Goal: Complete application form

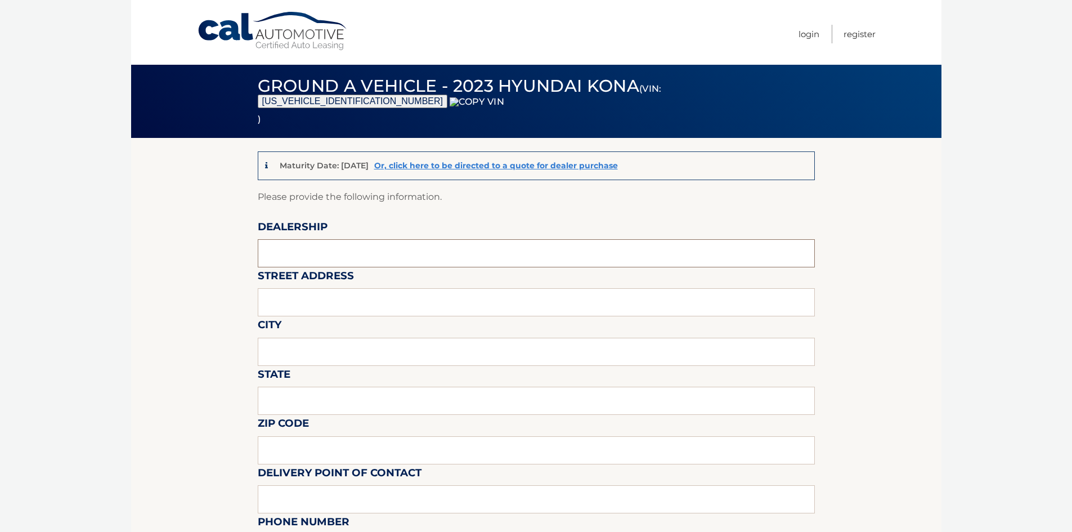
click at [424, 254] on input "text" at bounding box center [536, 253] width 557 height 28
type input "HYUNDAI OF [GEOGRAPHIC_DATA][PERSON_NAME]"
click at [323, 298] on input "text" at bounding box center [536, 302] width 557 height 28
click at [281, 304] on input "text" at bounding box center [536, 302] width 557 height 28
click at [279, 304] on input "text" at bounding box center [536, 302] width 557 height 28
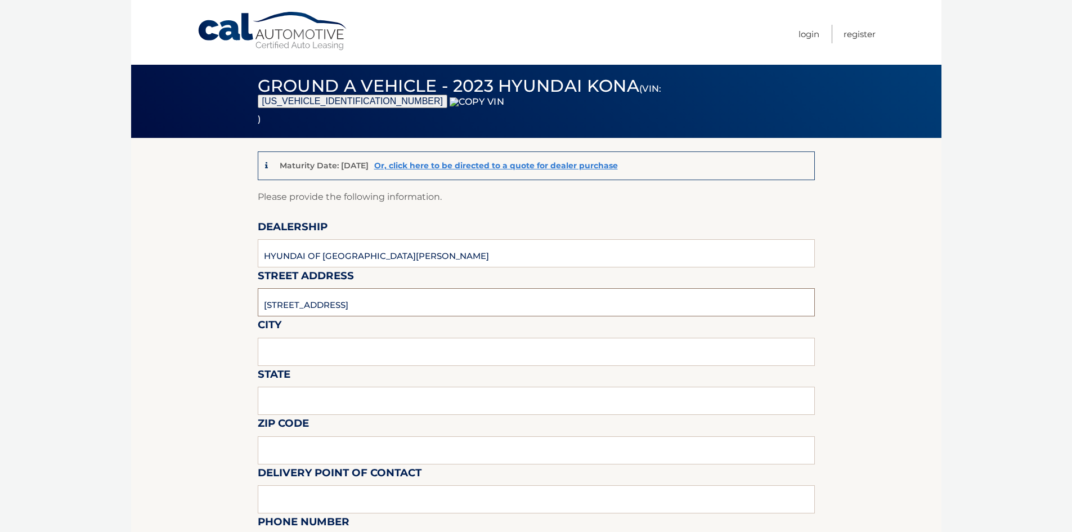
type input "[STREET_ADDRESS]"
type input "FORT [PERSON_NAME]"
type input "FL"
type input "33966"
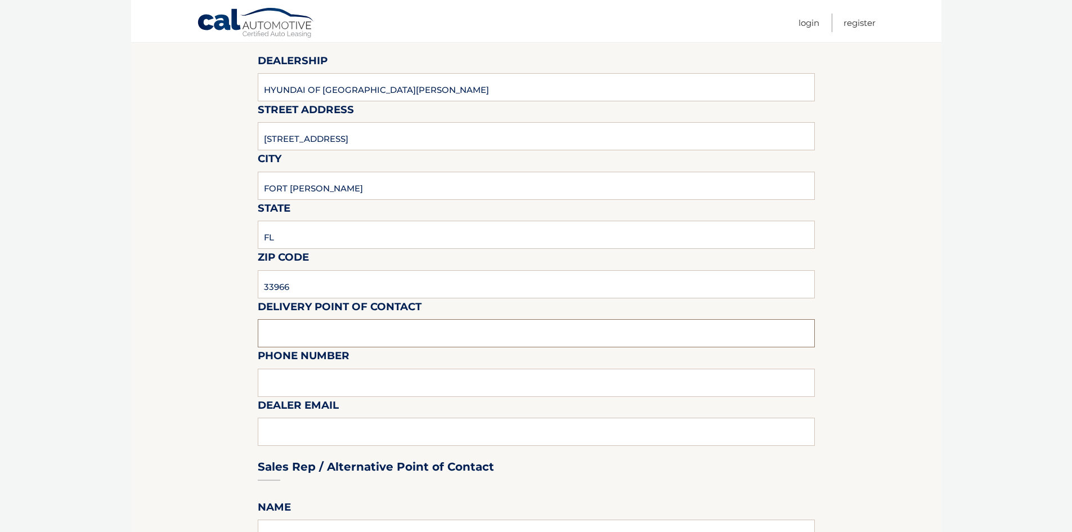
scroll to position [169, 0]
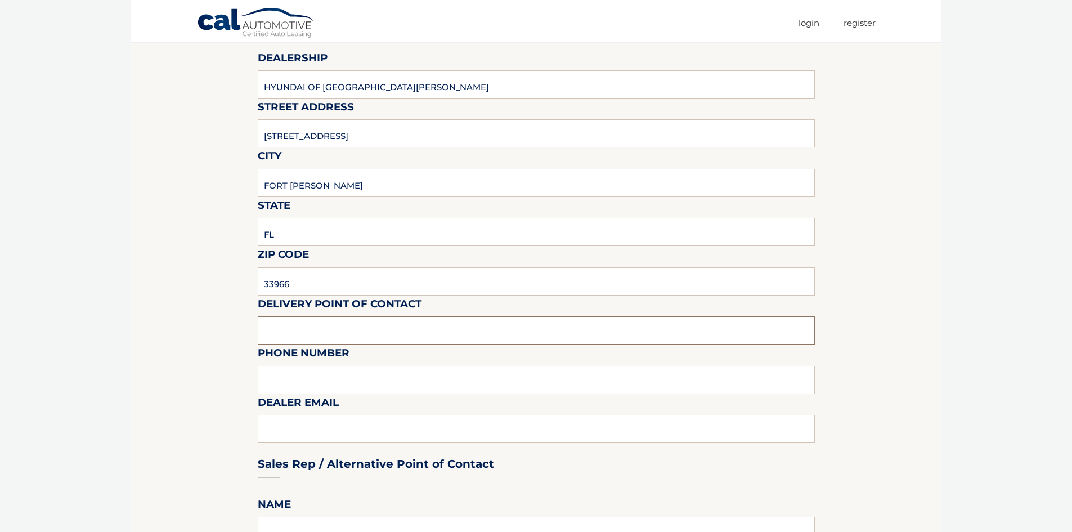
click at [299, 331] on input "text" at bounding box center [536, 330] width 557 height 28
click at [286, 318] on input "text" at bounding box center [536, 330] width 557 height 28
click at [167, 365] on section "Maturity Date: 10/24/2026 Or, click here to be directed to a quote for dealer p…" at bounding box center [536, 498] width 810 height 1058
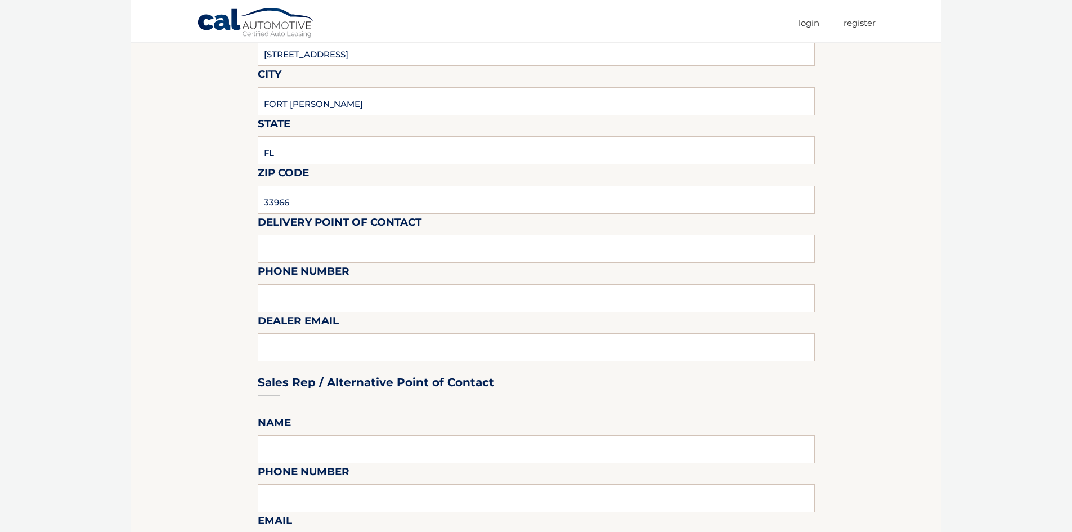
scroll to position [243, 0]
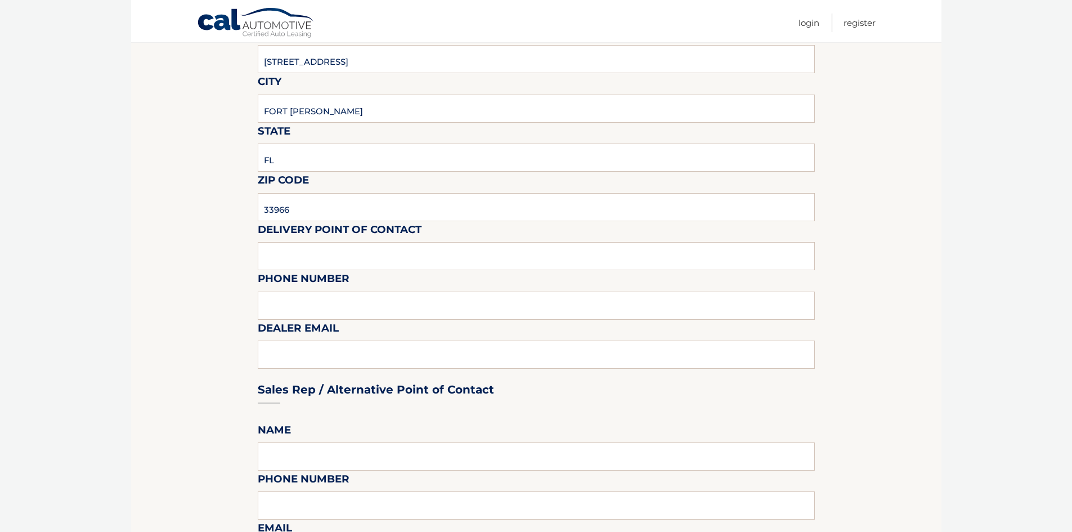
click at [306, 351] on div "Sales Rep / Alternative Point of Contact" at bounding box center [536, 368] width 557 height 79
click at [308, 360] on div "Sales Rep / Alternative Point of Contact" at bounding box center [536, 368] width 557 height 79
click at [285, 252] on input "text" at bounding box center [536, 256] width 557 height 28
click at [321, 258] on input "text" at bounding box center [536, 256] width 557 height 28
type input "c"
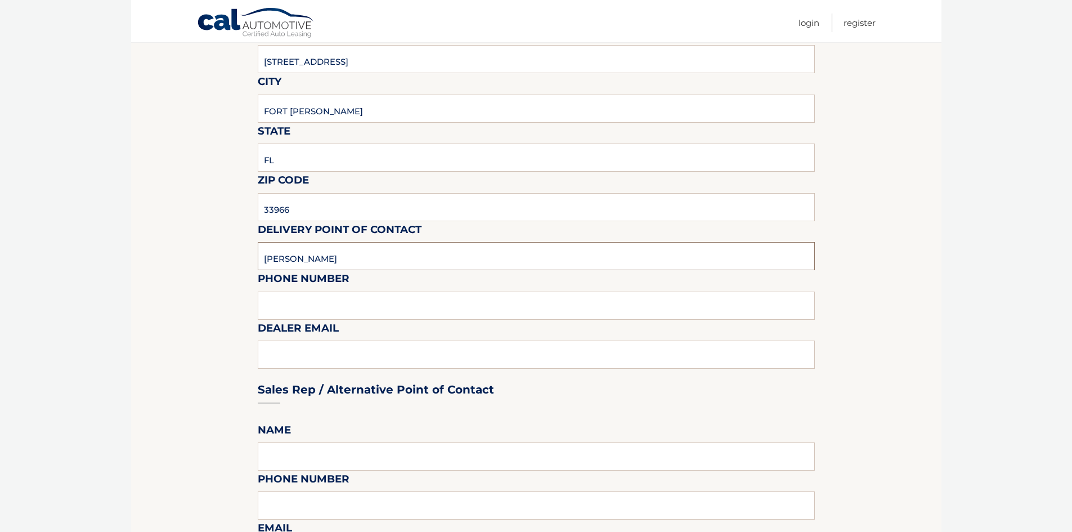
type input "[PERSON_NAME]"
type input "4072747151"
type input "[EMAIL_ADDRESS][DOMAIN_NAME]"
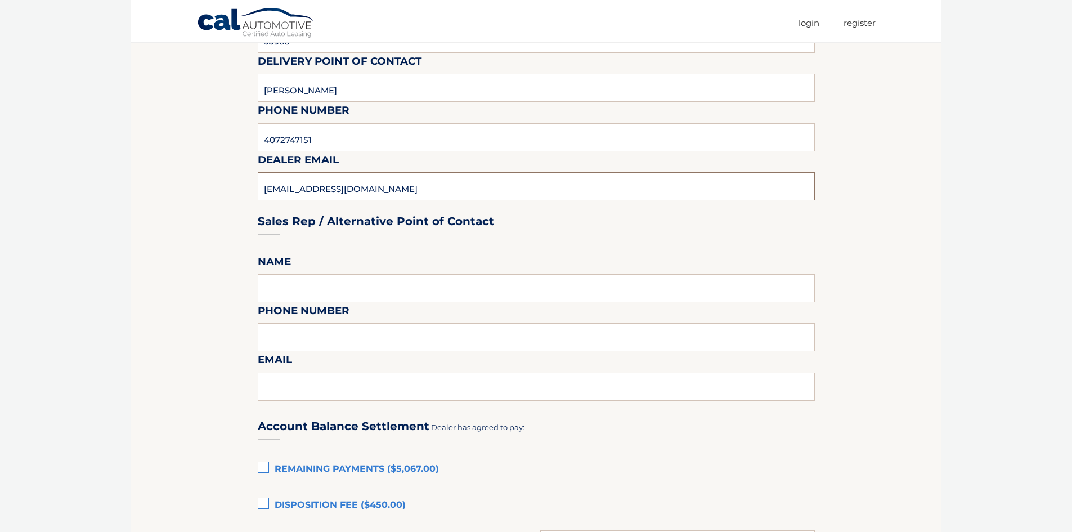
scroll to position [412, 0]
click at [284, 289] on input "text" at bounding box center [536, 287] width 557 height 28
click at [318, 290] on input "text" at bounding box center [536, 287] width 557 height 28
click at [341, 295] on input "CHRISTOPHER" at bounding box center [536, 287] width 557 height 28
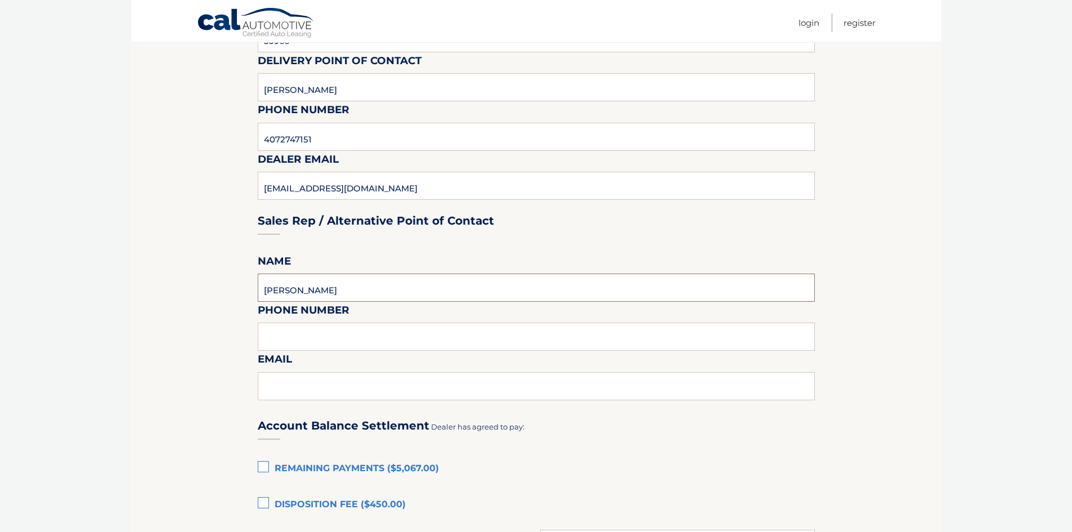
type input "[PERSON_NAME]"
type input "4072747151"
click at [396, 189] on div "Sales Rep / Alternative Point of Contact" at bounding box center [536, 199] width 557 height 79
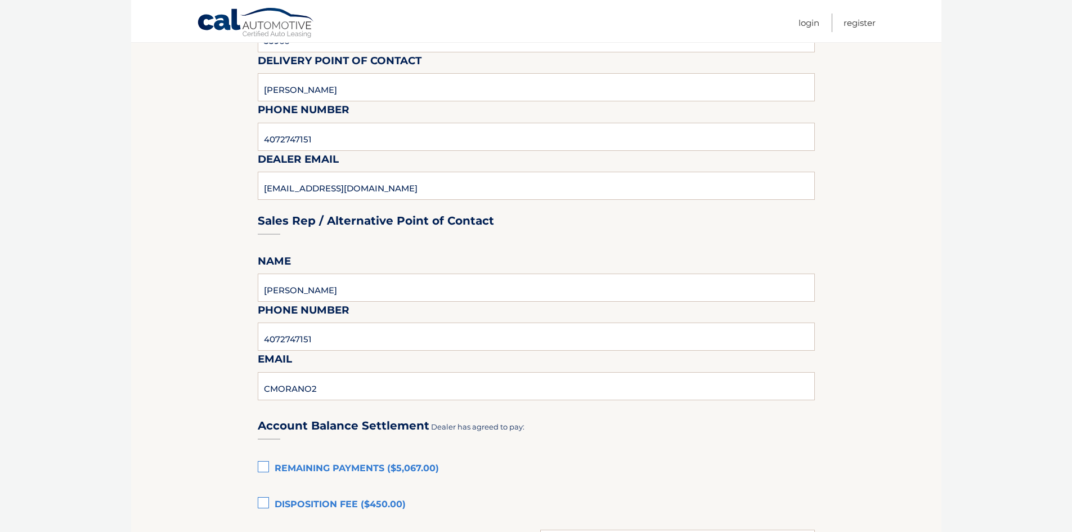
click at [396, 178] on div "Sales Rep / Alternative Point of Contact" at bounding box center [536, 199] width 557 height 79
click at [466, 178] on div "Sales Rep / Alternative Point of Contact" at bounding box center [536, 199] width 557 height 79
click at [470, 185] on div "Sales Rep / Alternative Point of Contact" at bounding box center [536, 199] width 557 height 79
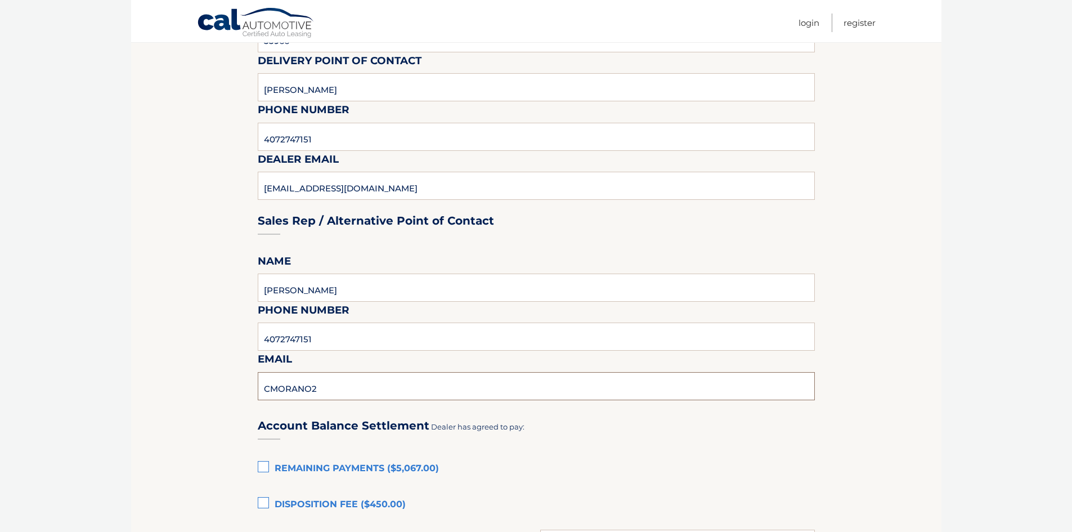
click at [334, 387] on input "CMORANO2" at bounding box center [536, 386] width 557 height 28
type input "[EMAIL_ADDRESS][DOMAIN_NAME]"
click at [194, 355] on section "Maturity Date: 10/24/2026 Or, click here to be directed to a quote for dealer p…" at bounding box center [536, 255] width 810 height 1058
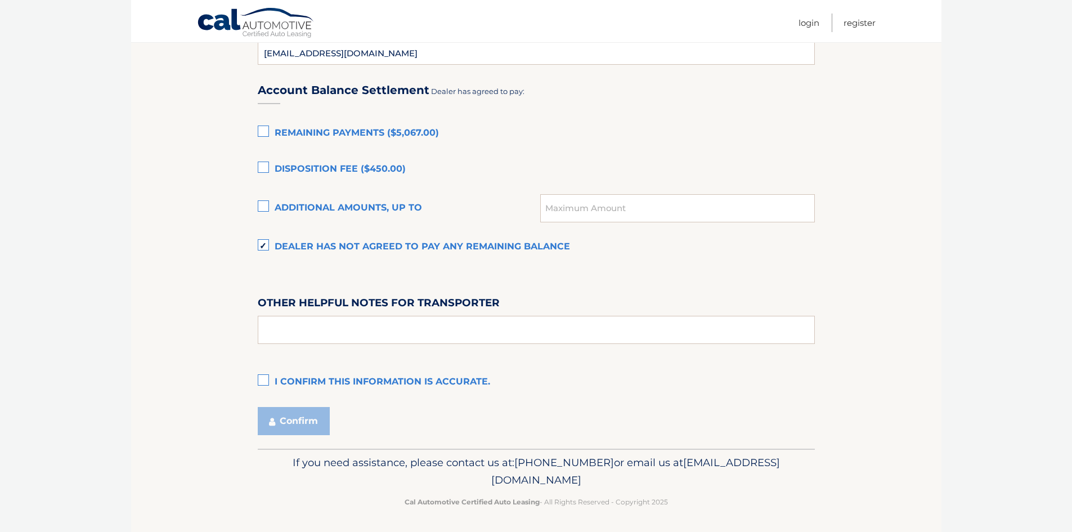
scroll to position [750, 0]
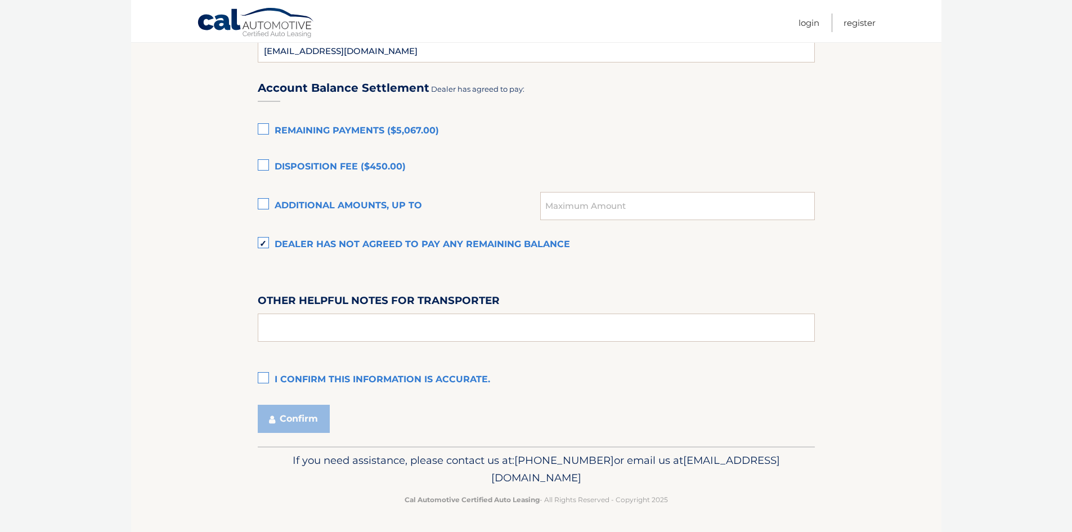
click at [264, 378] on label "I confirm this information is accurate." at bounding box center [536, 380] width 557 height 23
click at [0, 0] on input "I confirm this information is accurate." at bounding box center [0, 0] width 0 height 0
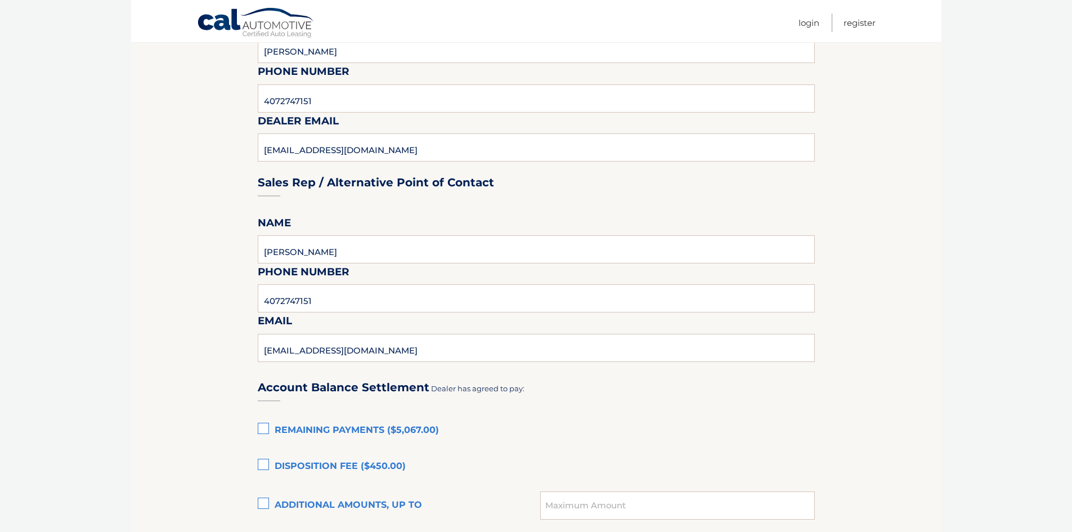
scroll to position [732, 0]
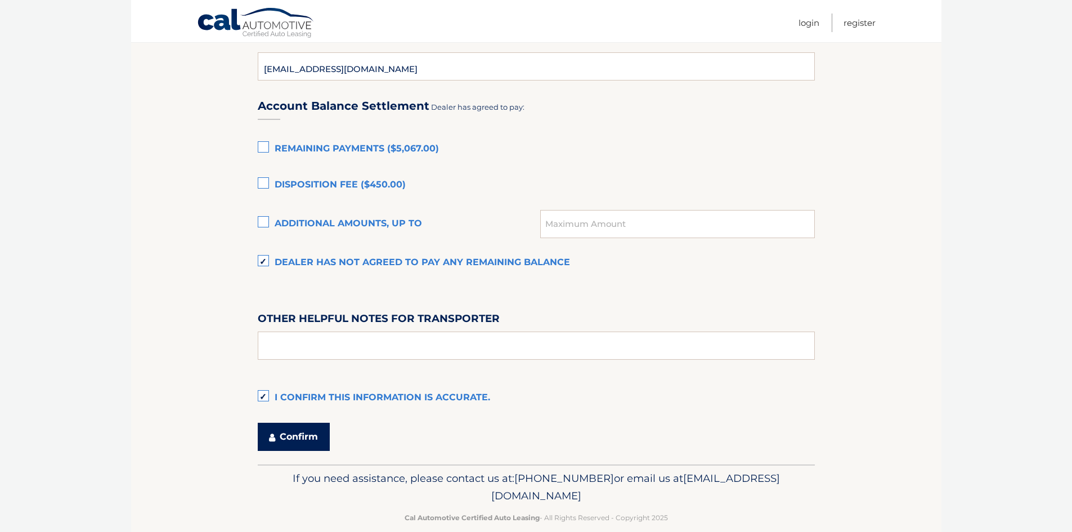
click at [302, 439] on button "Confirm" at bounding box center [294, 437] width 72 height 28
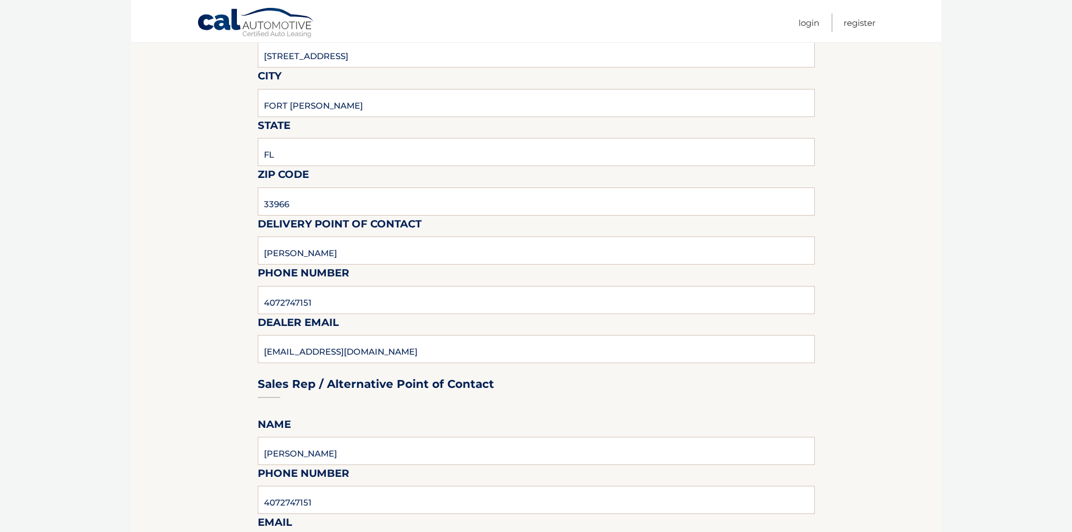
scroll to position [243, 0]
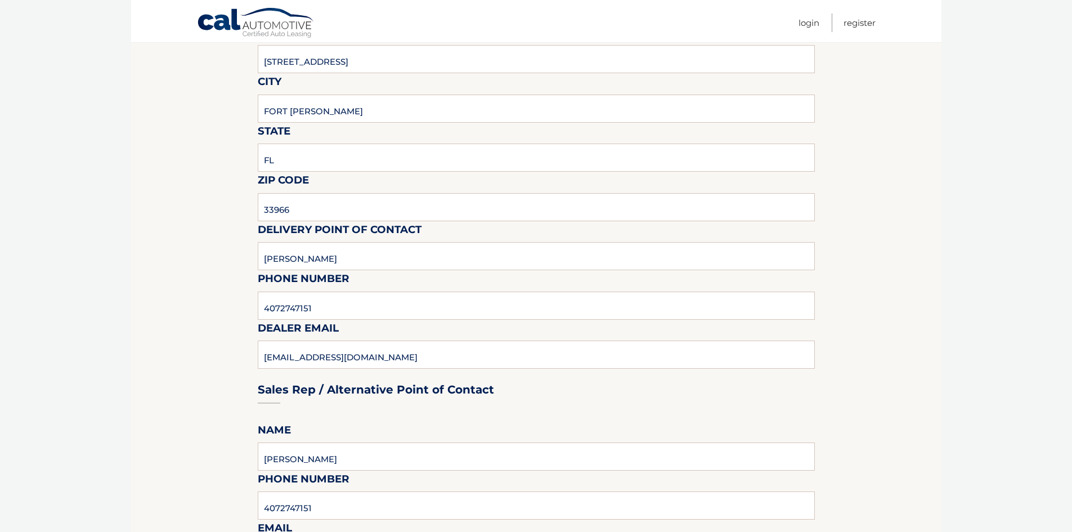
click at [373, 352] on div "Sales Rep / Alternative Point of Contact" at bounding box center [536, 368] width 557 height 79
click at [364, 252] on input "[PERSON_NAME]" at bounding box center [536, 256] width 557 height 28
type input "[EMAIL_ADDRESS][DOMAIN_NAME]"
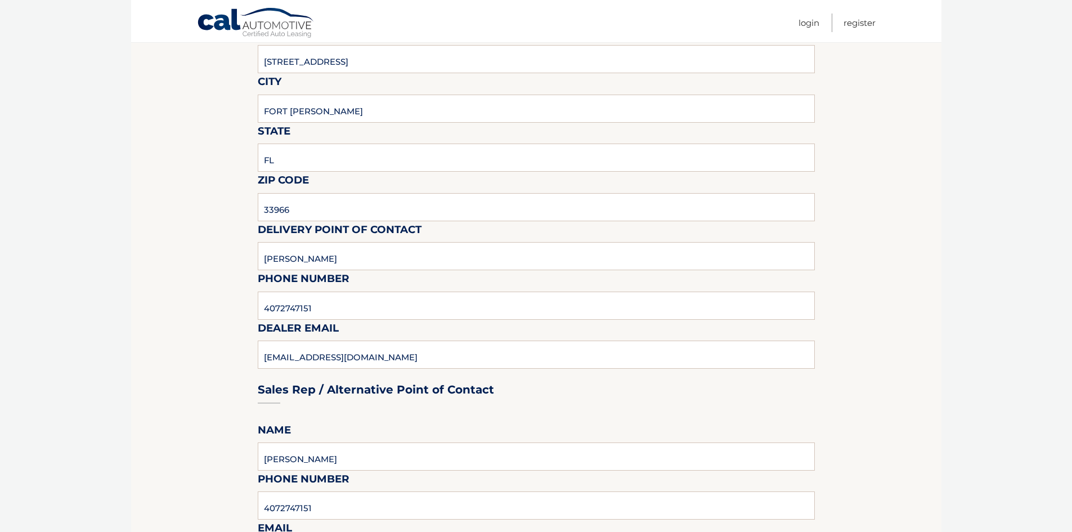
click at [124, 289] on html "Cal Automotive Menu Login Register (VIN: KM8K62AB0PU048955" at bounding box center [536, 23] width 1072 height 532
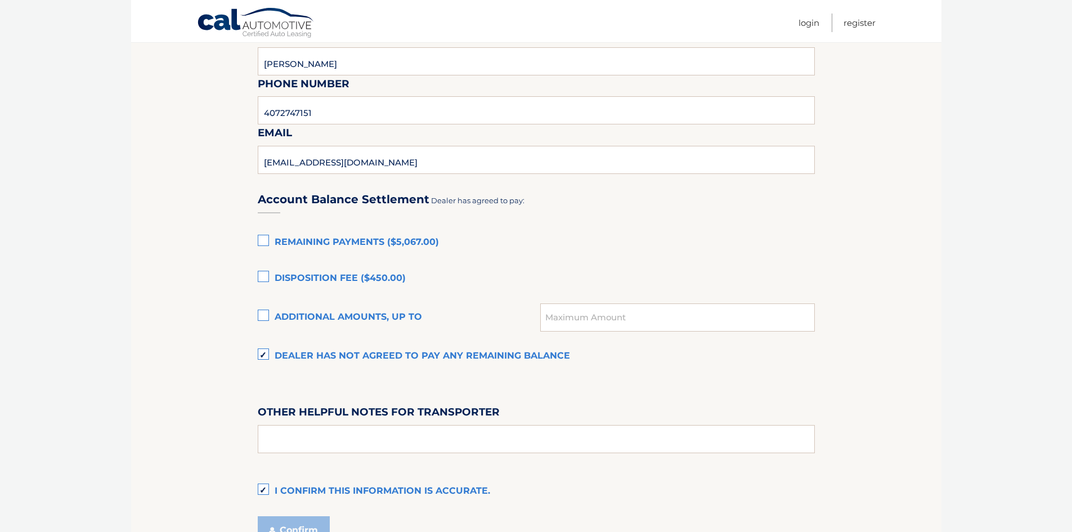
scroll to position [750, 0]
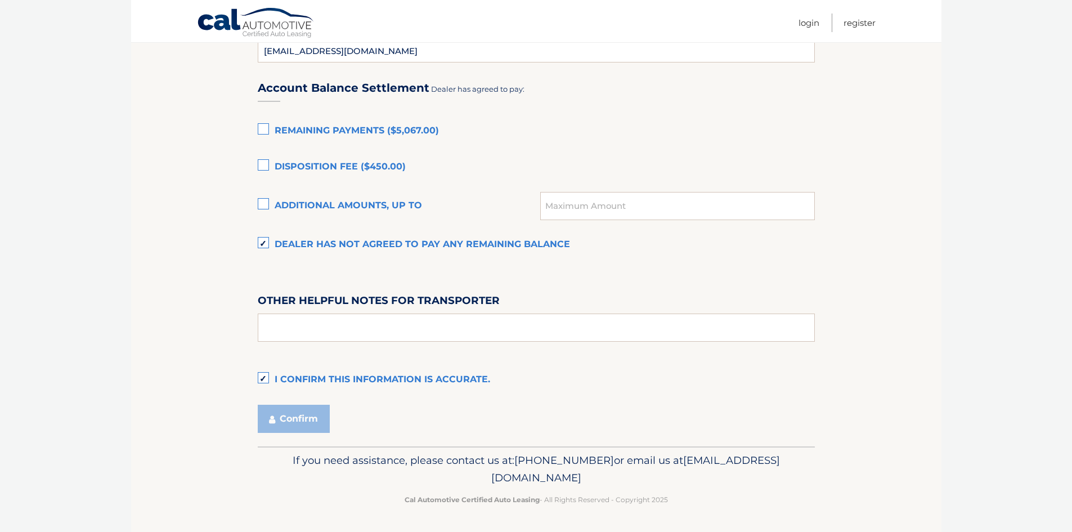
click at [261, 377] on label "I confirm this information is accurate." at bounding box center [536, 380] width 557 height 23
click at [0, 0] on input "I confirm this information is accurate." at bounding box center [0, 0] width 0 height 0
click at [261, 377] on label "I confirm this information is accurate." at bounding box center [536, 380] width 557 height 23
click at [0, 0] on input "I confirm this information is accurate." at bounding box center [0, 0] width 0 height 0
click at [281, 424] on button "Confirm" at bounding box center [294, 419] width 72 height 28
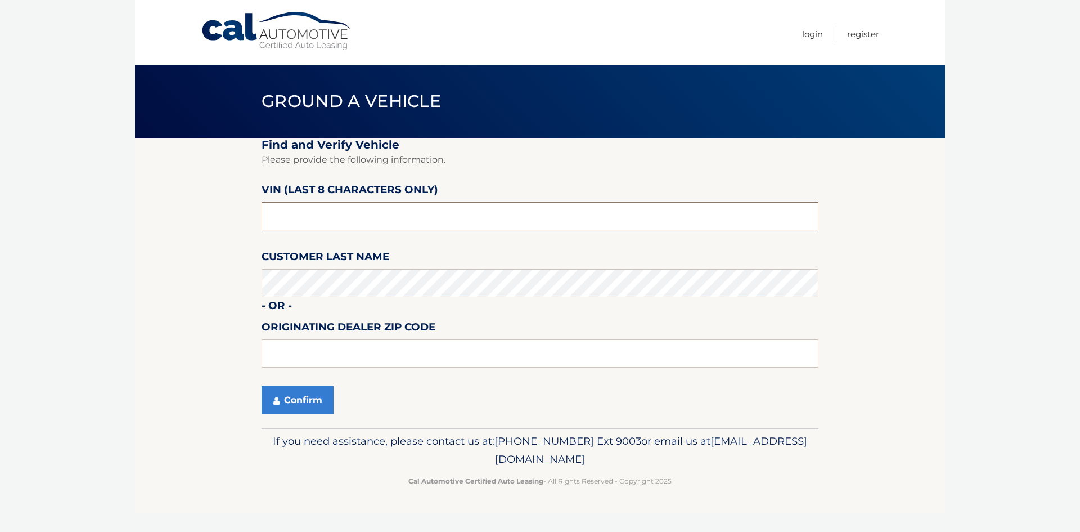
click at [353, 213] on input "text" at bounding box center [540, 216] width 557 height 28
type input "PU048955"
click at [315, 405] on button "Confirm" at bounding box center [298, 400] width 72 height 28
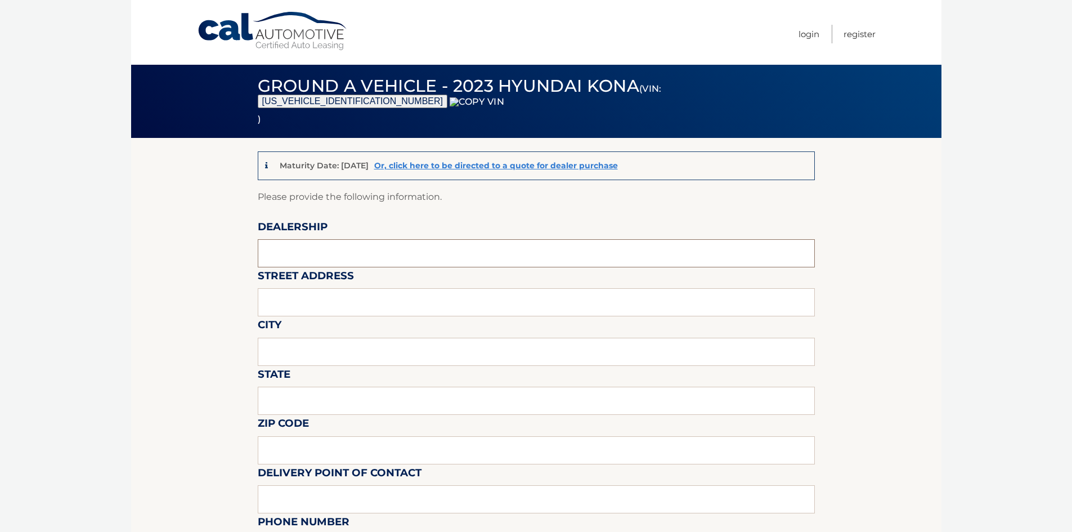
click at [312, 249] on input "text" at bounding box center [536, 253] width 557 height 28
type input "HYUNDAI OF [GEOGRAPHIC_DATA][PERSON_NAME]"
click at [322, 300] on input "text" at bounding box center [536, 302] width 557 height 28
type input "[STREET_ADDRESS]"
type input "FORT [PERSON_NAME]"
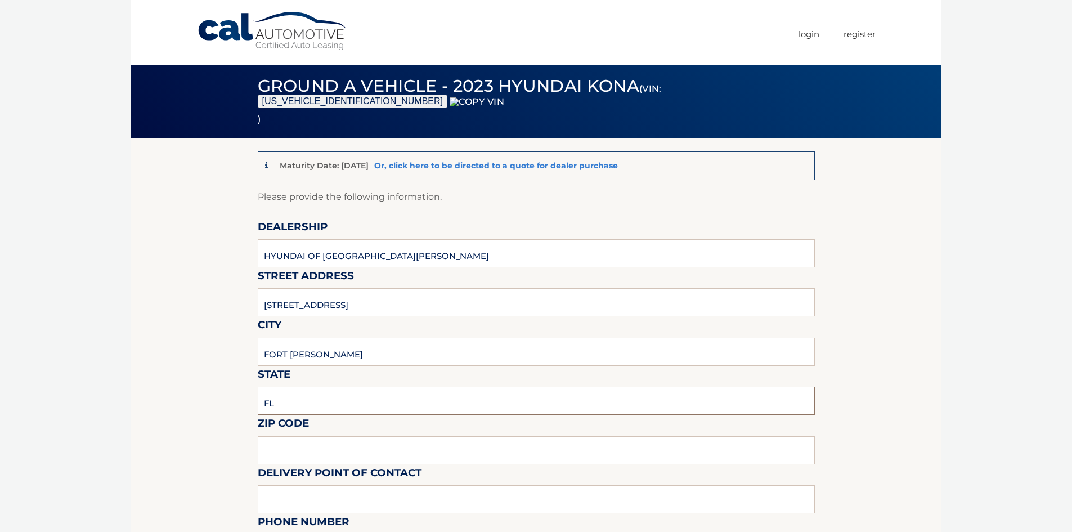
type input "FL"
type input "33966"
type input "[PERSON_NAME]"
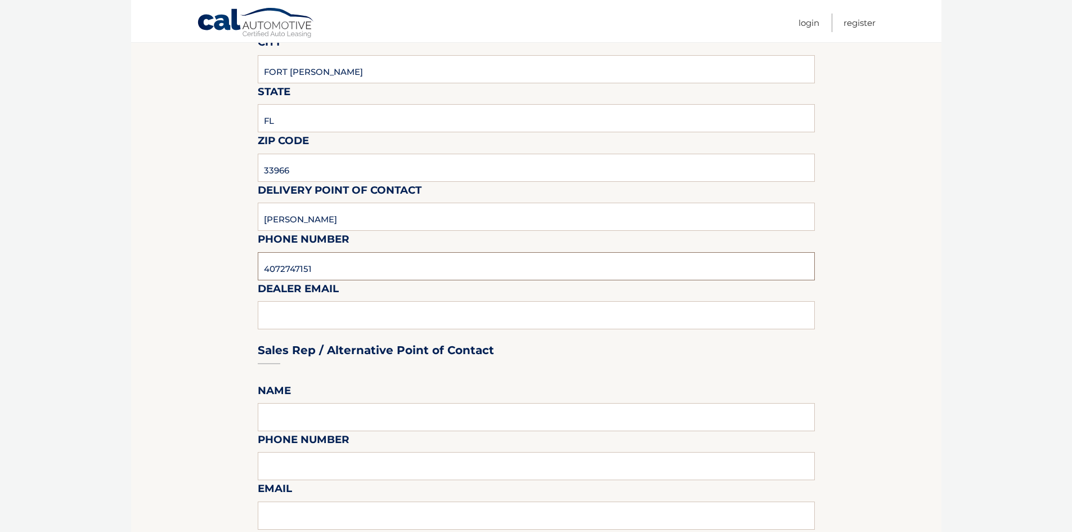
type input "4072747151"
type input "[EMAIL_ADDRESS][DOMAIN_NAME]"
type input "[PERSON_NAME]"
type input "4072747151"
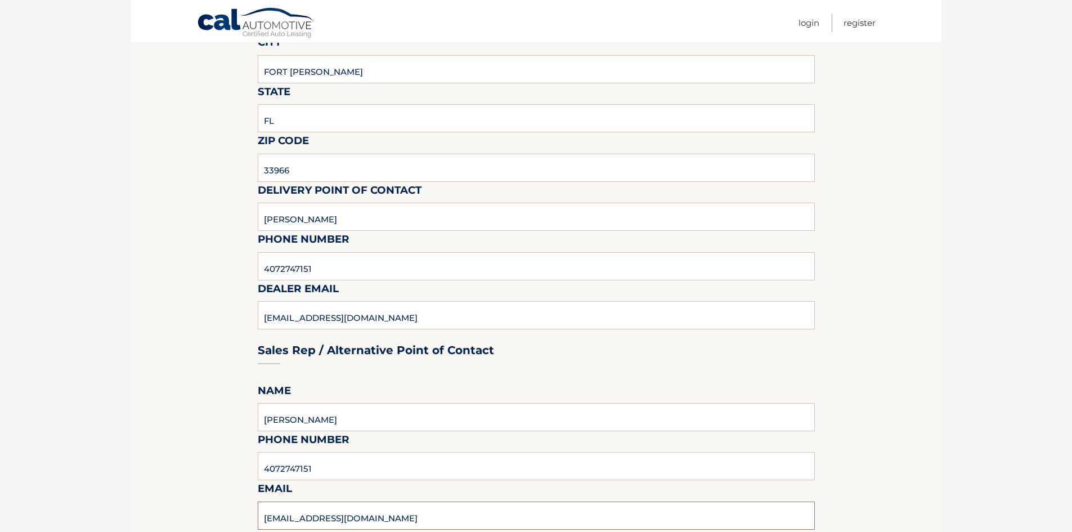
type input "[EMAIL_ADDRESS][DOMAIN_NAME]"
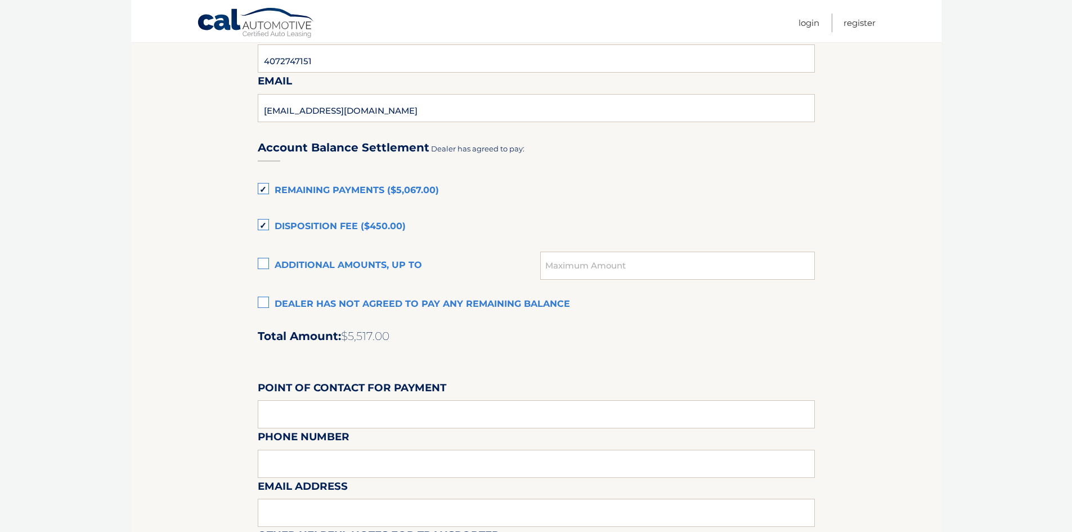
click at [264, 302] on label "Dealer has not agreed to pay any remaining balance" at bounding box center [536, 304] width 557 height 23
click at [0, 0] on input "Dealer has not agreed to pay any remaining balance" at bounding box center [0, 0] width 0 height 0
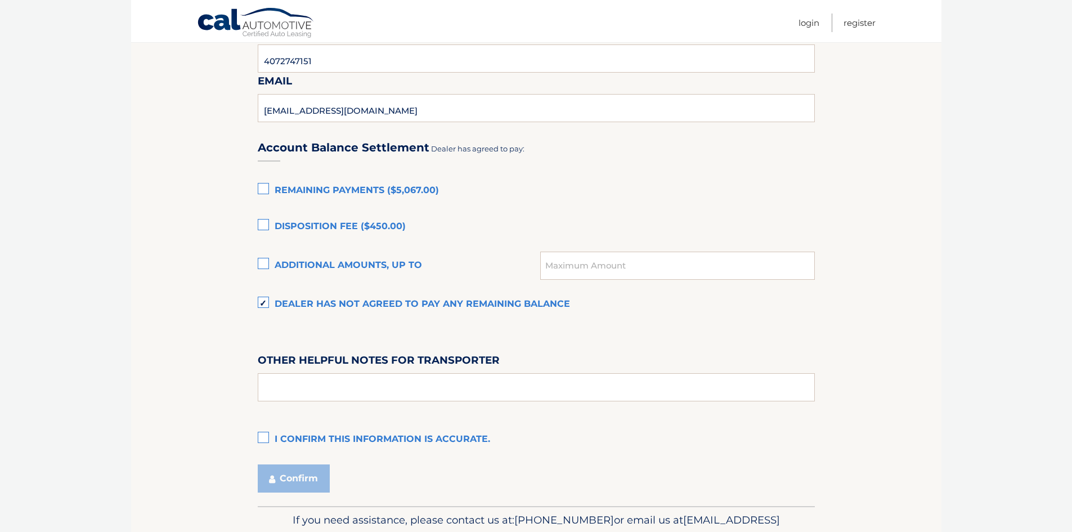
click at [266, 442] on label "I confirm this information is accurate." at bounding box center [536, 439] width 557 height 23
click at [0, 0] on input "I confirm this information is accurate." at bounding box center [0, 0] width 0 height 0
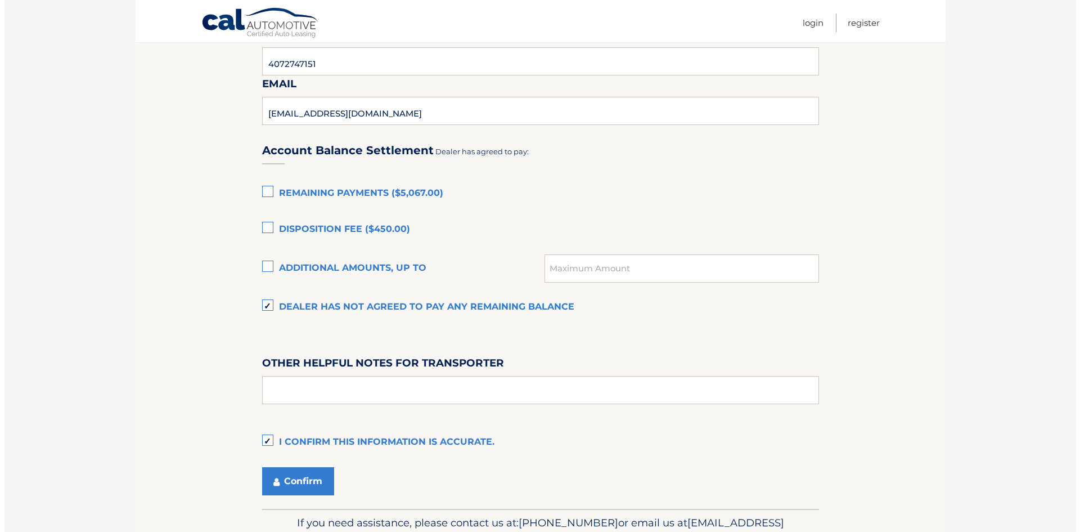
scroll to position [746, 0]
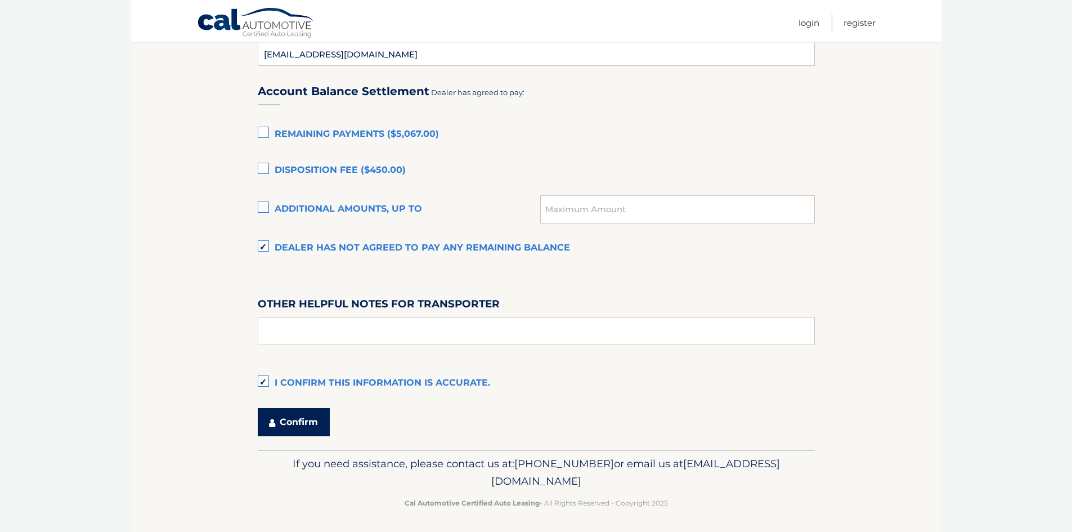
click at [305, 420] on button "Confirm" at bounding box center [294, 422] width 72 height 28
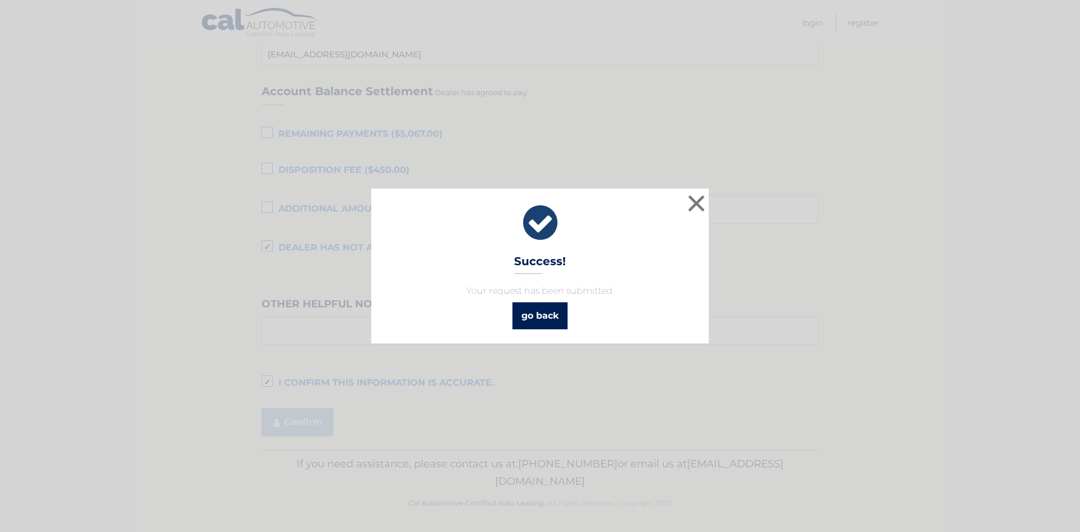
click at [554, 307] on link "go back" at bounding box center [540, 315] width 55 height 27
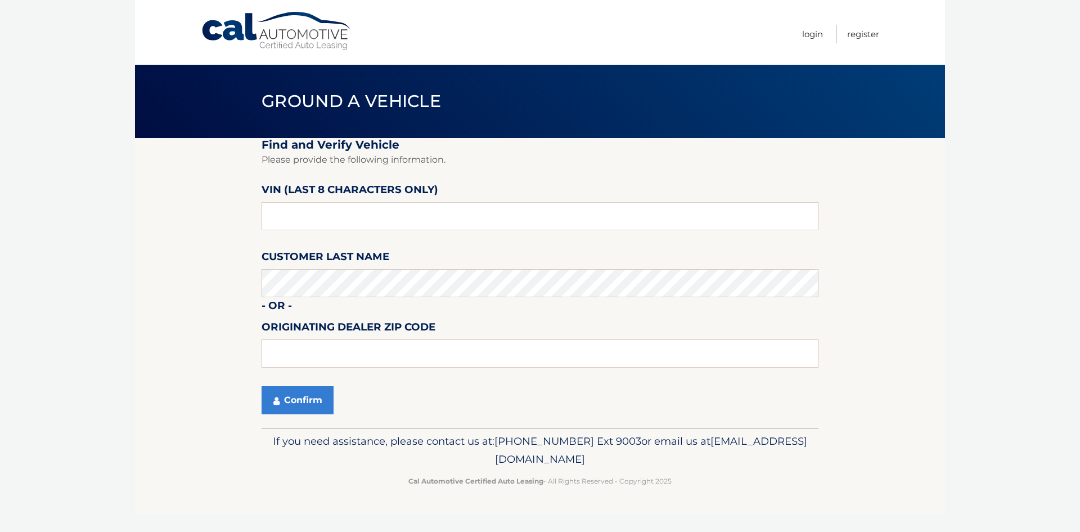
click at [180, 235] on section "Find and Verify Vehicle Please provide the following information. VIN (last 8 c…" at bounding box center [540, 283] width 810 height 290
